Goal: Task Accomplishment & Management: Complete application form

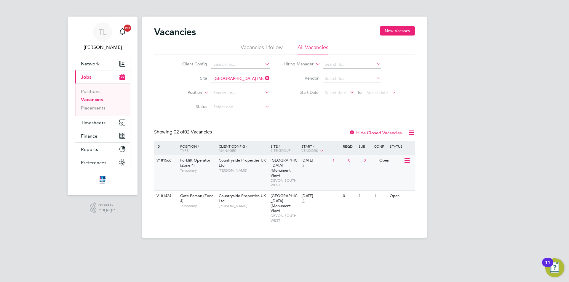
click at [205, 163] on div "Forklift Operator (Zone 4) Temporary" at bounding box center [196, 165] width 41 height 20
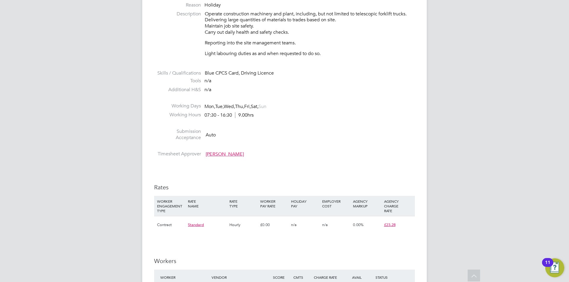
scroll to position [385, 0]
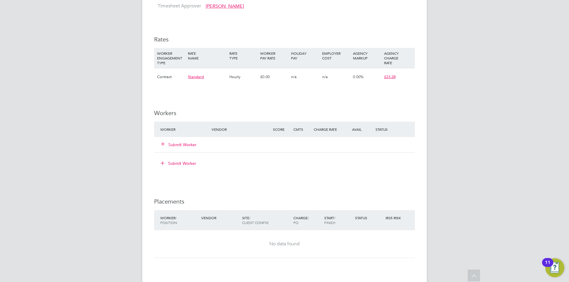
click at [189, 146] on button "Submit Worker" at bounding box center [179, 145] width 36 height 6
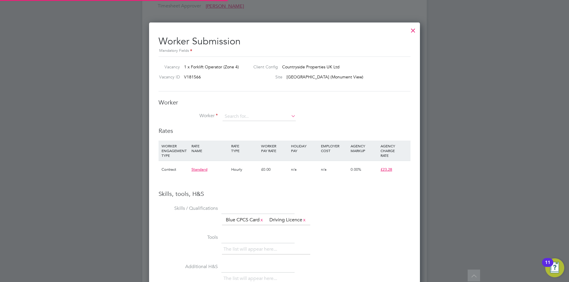
scroll to position [384, 271]
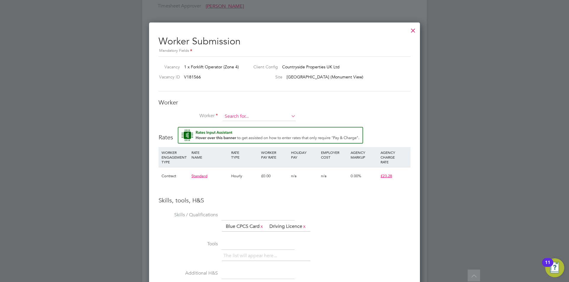
click at [239, 114] on input at bounding box center [259, 116] width 73 height 9
click at [269, 127] on li "[PERSON_NAME] Cau nter (CCaunter)" at bounding box center [266, 125] width 89 height 8
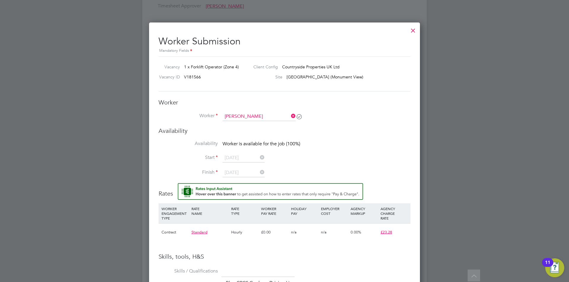
type input "[PERSON_NAME] (CCaunter)"
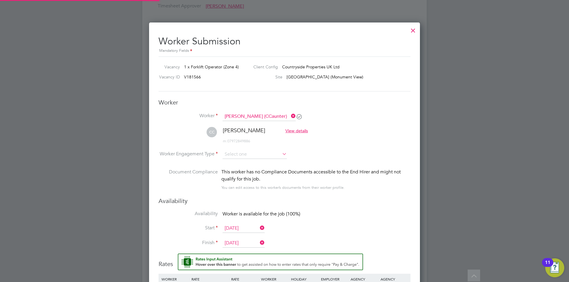
scroll to position [517, 271]
click at [254, 156] on input at bounding box center [255, 154] width 64 height 9
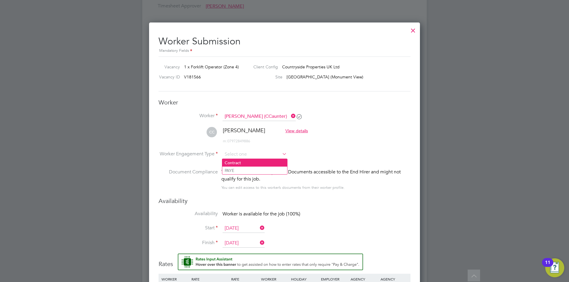
click at [245, 160] on li "Contract" at bounding box center [254, 163] width 65 height 8
type input "Contract"
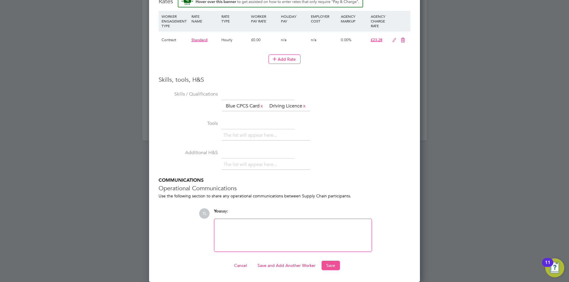
click at [332, 267] on button "Save" at bounding box center [331, 265] width 18 height 9
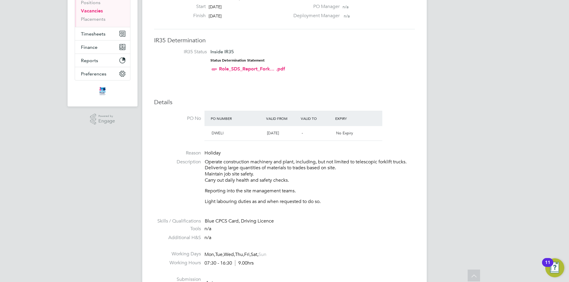
scroll to position [0, 0]
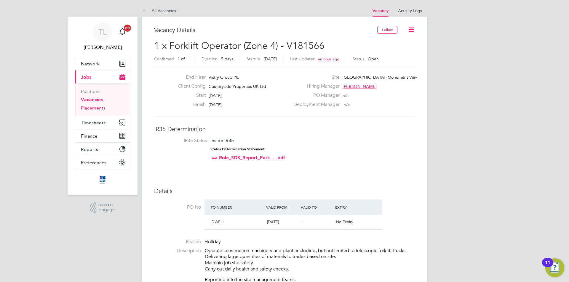
click at [100, 109] on link "Placements" at bounding box center [93, 108] width 25 height 6
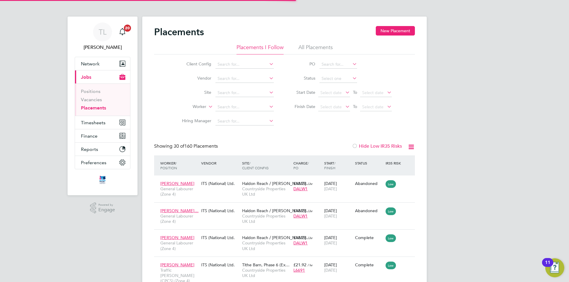
scroll to position [22, 52]
click at [229, 93] on input at bounding box center [244, 93] width 58 height 8
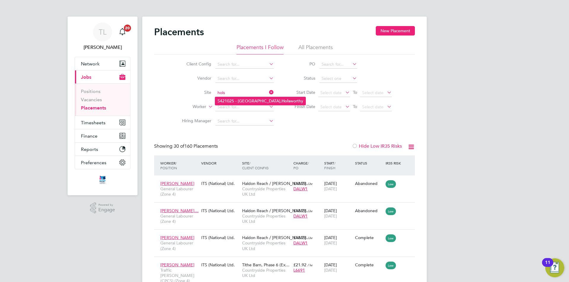
click at [233, 105] on li "S421025 - [GEOGRAPHIC_DATA]" at bounding box center [260, 101] width 90 height 8
type input "S421025 - [GEOGRAPHIC_DATA]"
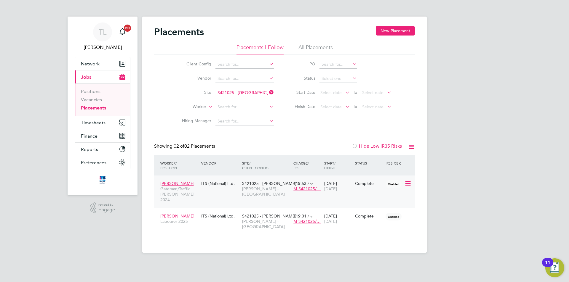
click at [370, 202] on div "[PERSON_NAME] [PERSON_NAME]/Traffic [PERSON_NAME] 2024 ITS (National) Ltd. S421…" at bounding box center [284, 192] width 261 height 32
click at [410, 183] on icon at bounding box center [408, 183] width 6 height 7
click at [251, 191] on span "[PERSON_NAME] - [GEOGRAPHIC_DATA]" at bounding box center [266, 191] width 48 height 11
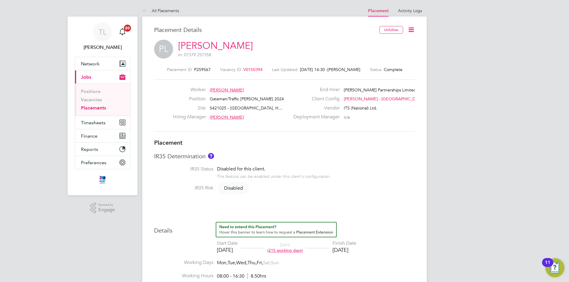
click at [89, 108] on link "Placements" at bounding box center [93, 108] width 25 height 6
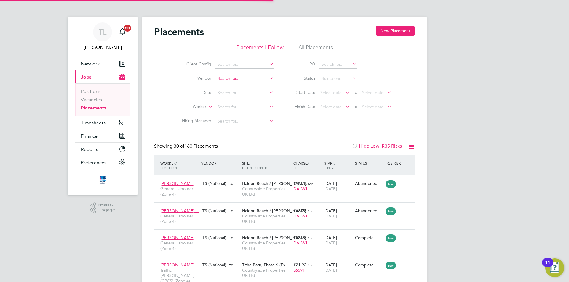
scroll to position [22, 52]
click at [228, 93] on input at bounding box center [244, 93] width 58 height 8
click at [231, 99] on li "Bide ford" at bounding box center [249, 101] width 68 height 8
type input "Bideford"
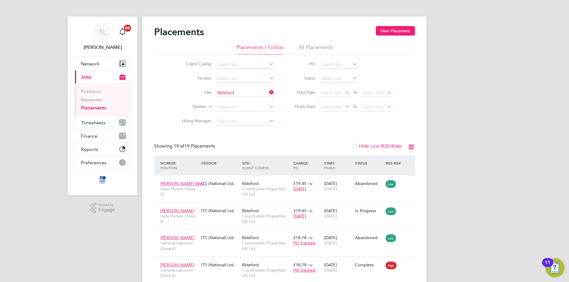
click at [268, 95] on icon at bounding box center [268, 92] width 0 height 8
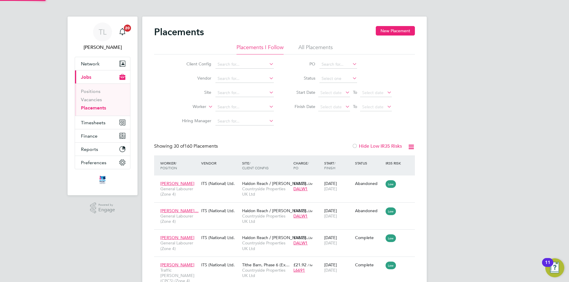
scroll to position [22, 52]
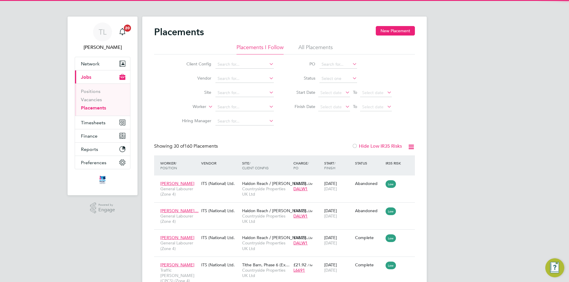
click at [268, 95] on icon at bounding box center [268, 92] width 0 height 8
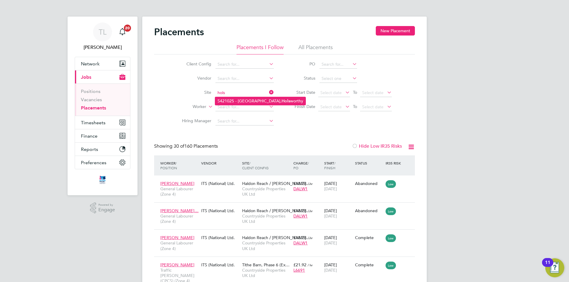
click at [271, 98] on li "S421025 - [GEOGRAPHIC_DATA]" at bounding box center [260, 101] width 90 height 8
type input "S421025 - [GEOGRAPHIC_DATA]"
